Goal: Find specific page/section: Find specific page/section

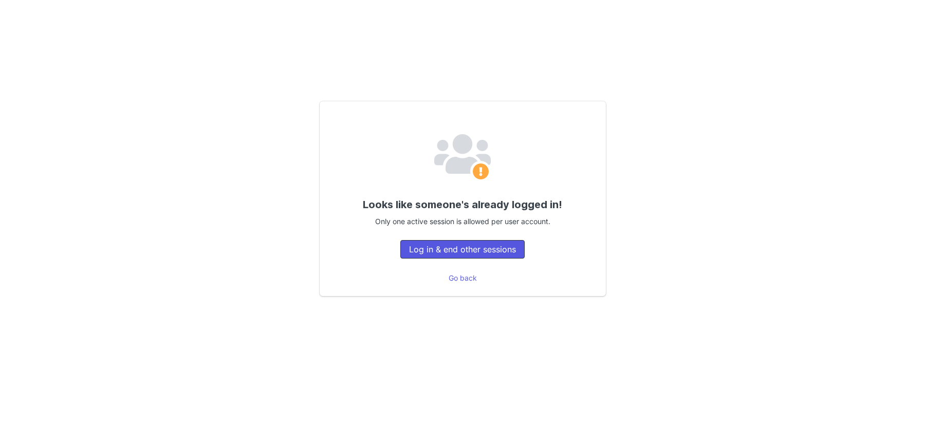
click at [459, 245] on button "Log in & end other sessions" at bounding box center [462, 249] width 124 height 19
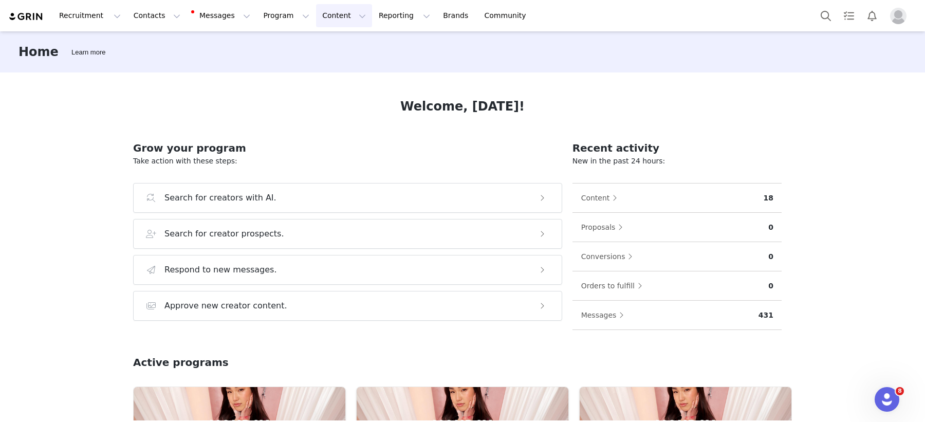
click at [323, 13] on button "Content Content" at bounding box center [344, 15] width 56 height 23
click at [266, 20] on button "Program Program" at bounding box center [286, 15] width 59 height 23
click at [283, 48] on p "Activations" at bounding box center [269, 45] width 40 height 11
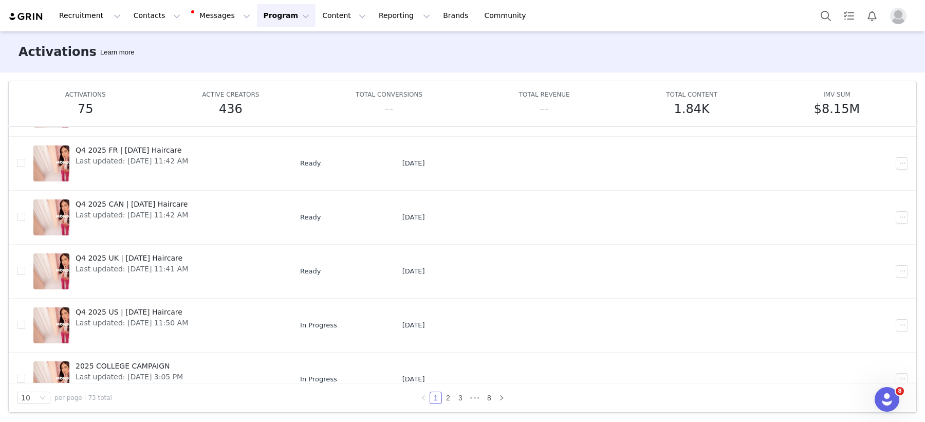
scroll to position [293, 0]
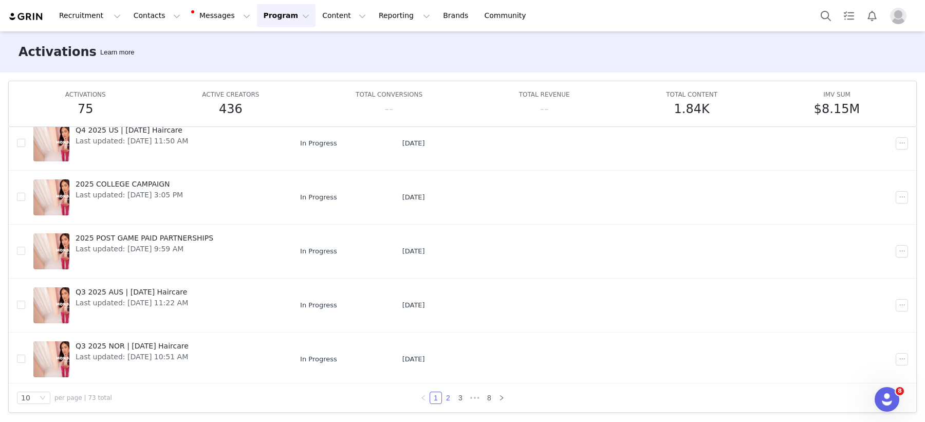
click at [444, 400] on link "2" at bounding box center [448, 397] width 11 height 11
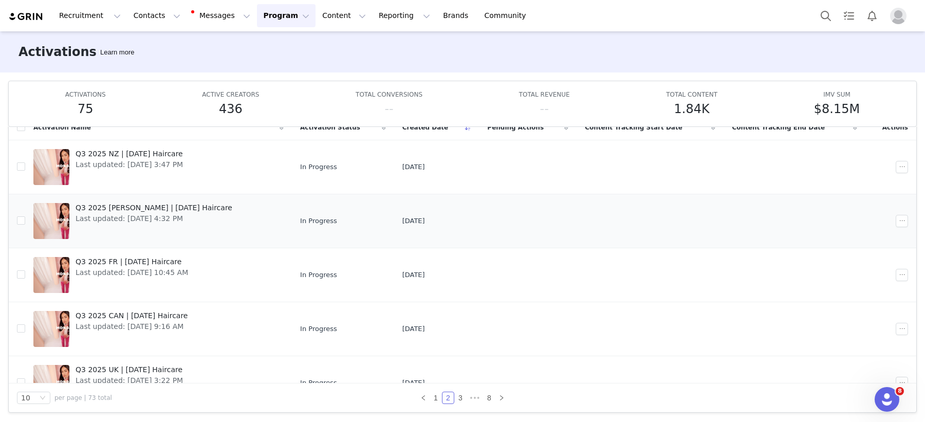
click at [151, 206] on span "Q3 2025 [PERSON_NAME] | [DATE] Haircare" at bounding box center [154, 208] width 157 height 11
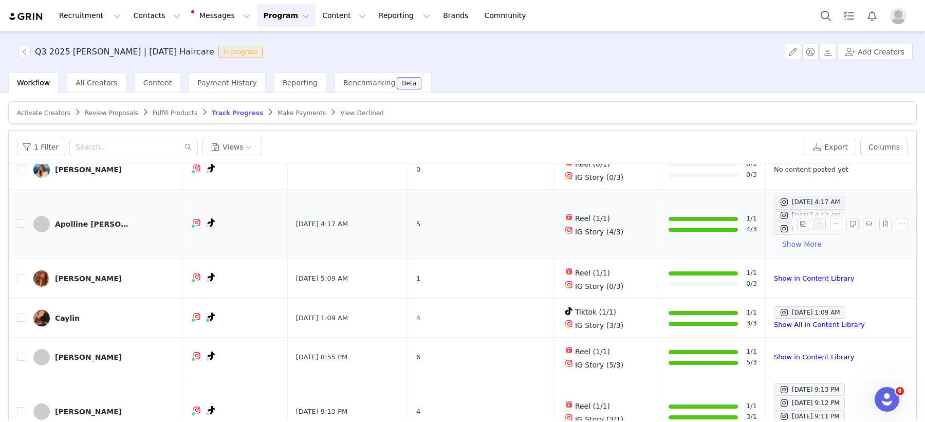
scroll to position [42, 0]
